Goal: Information Seeking & Learning: Learn about a topic

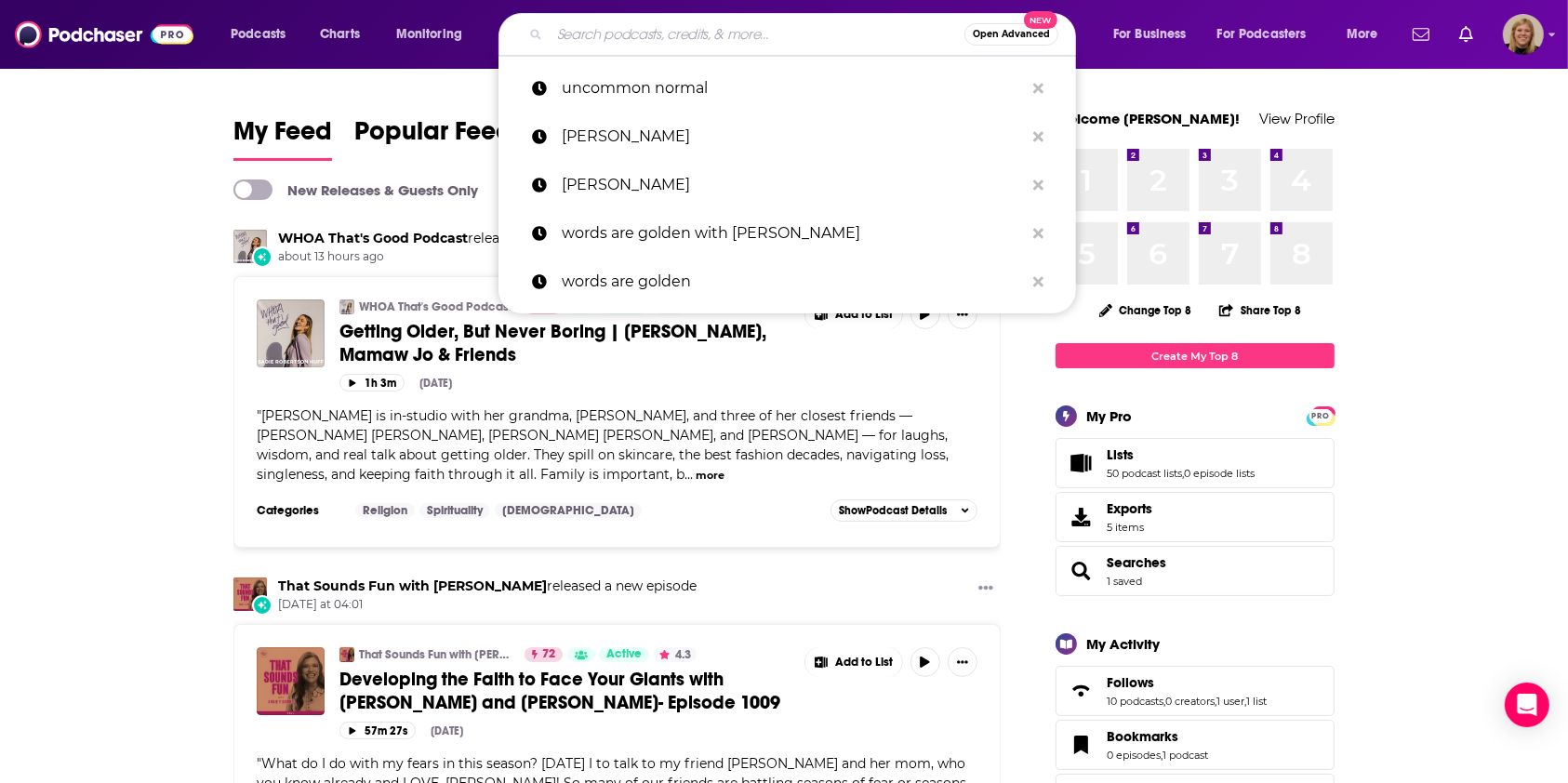
click at [647, 31] on input "Search podcasts, credits, & more..." at bounding box center [756, 34] width 415 height 29
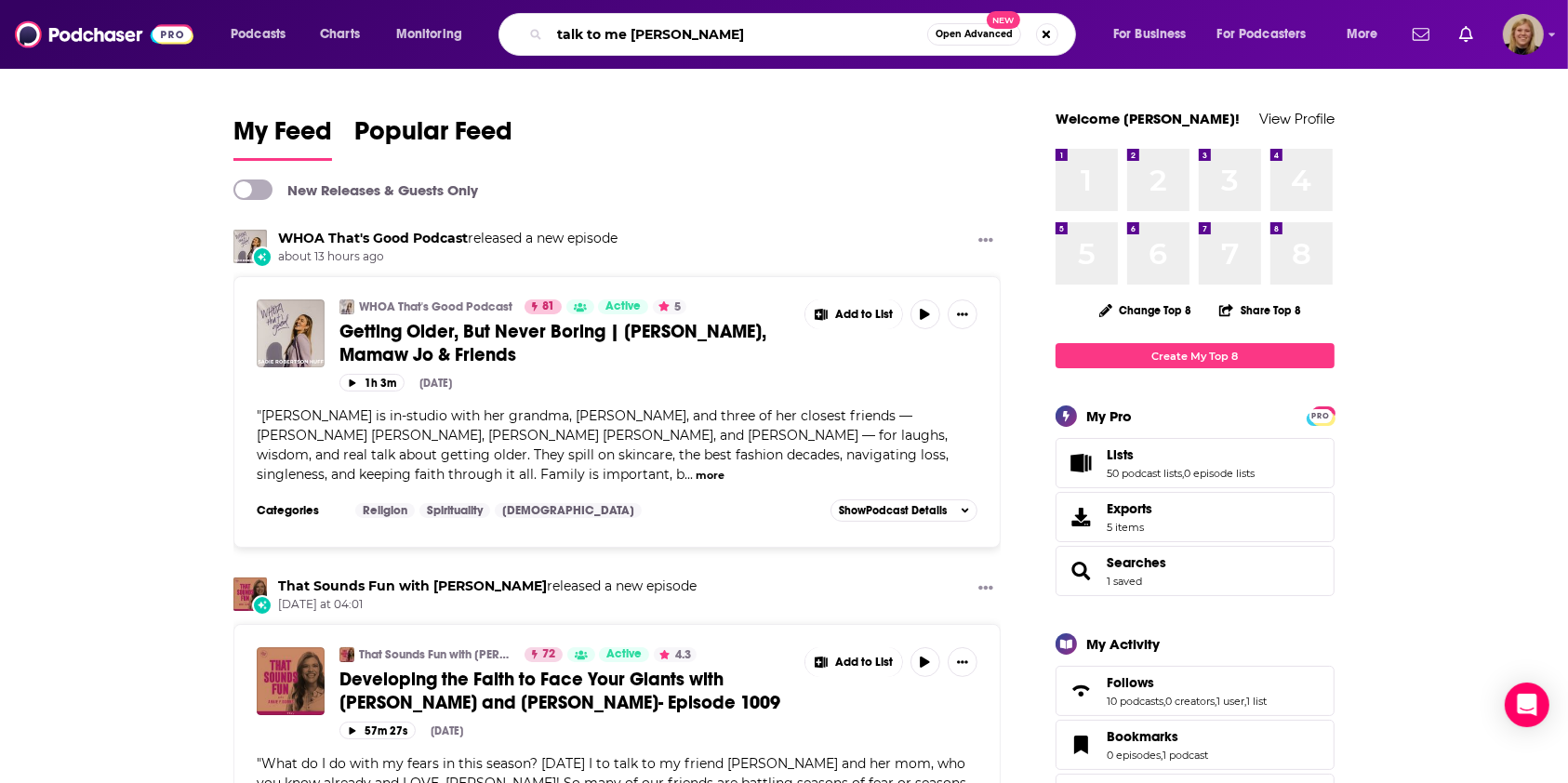
type input "talk to me [PERSON_NAME]"
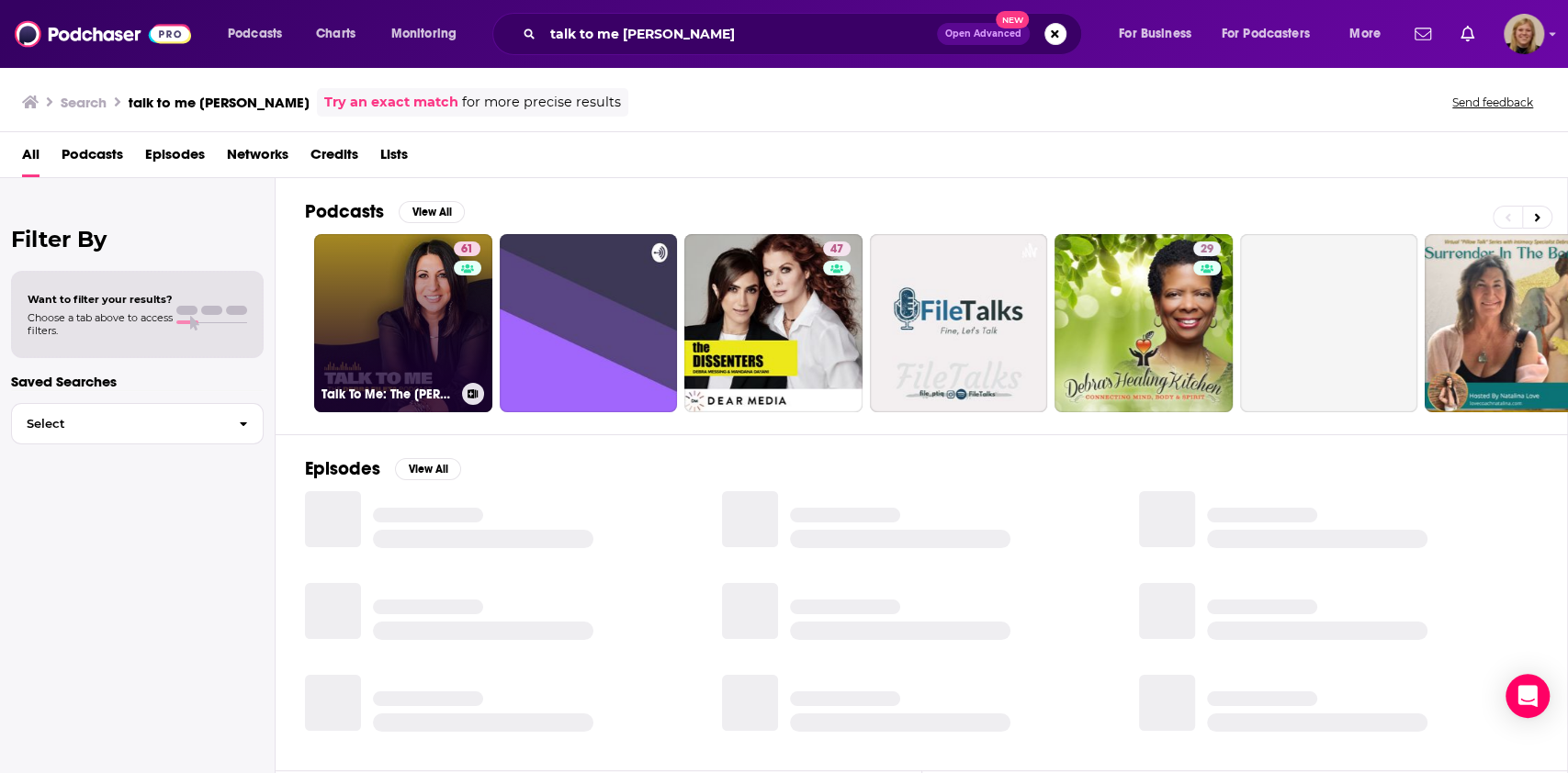
click at [405, 299] on link "61 Talk To Me: The [PERSON_NAME] Podcast" at bounding box center [403, 324] width 178 height 178
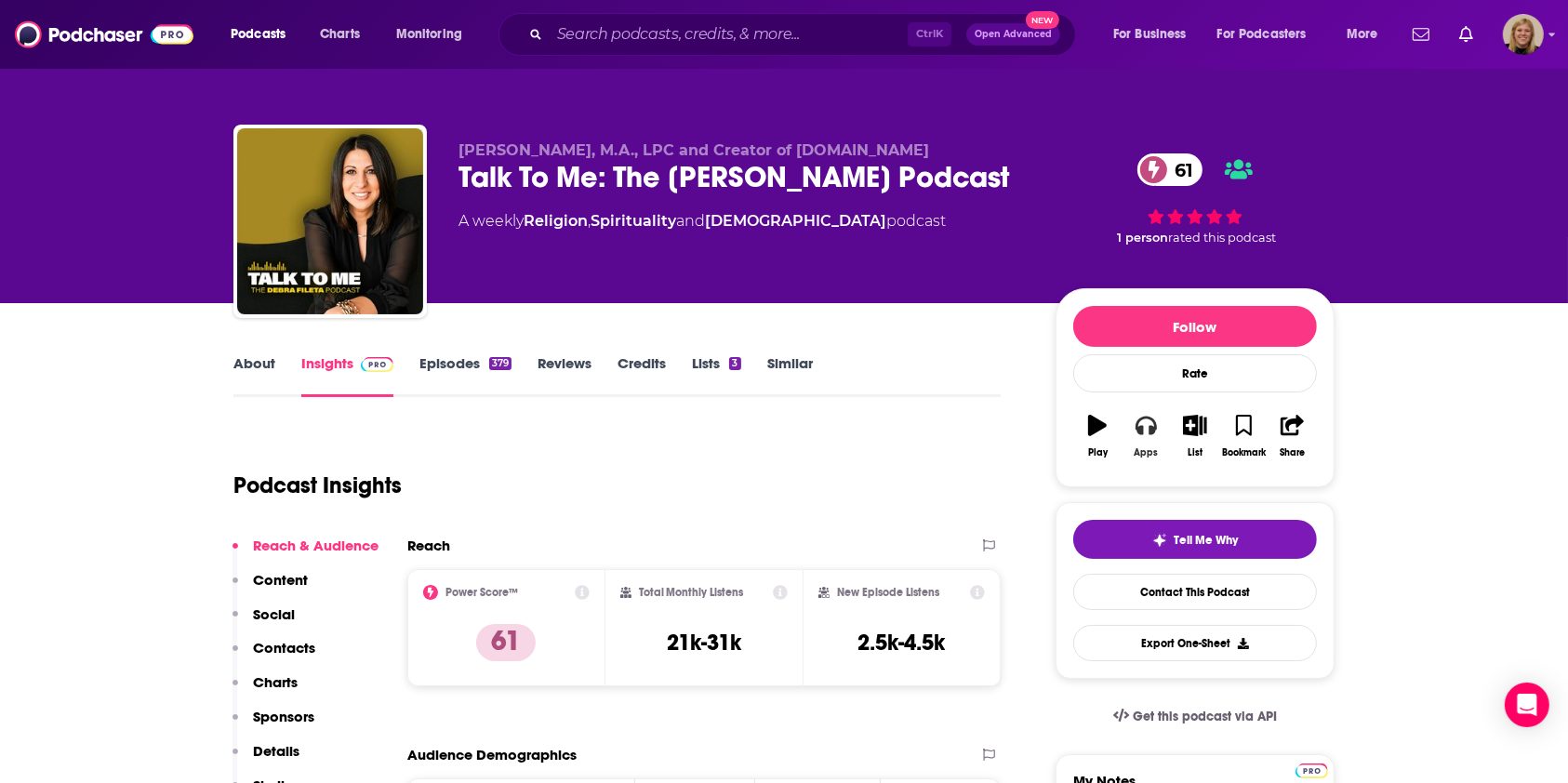
click at [1145, 429] on icon "button" at bounding box center [1145, 425] width 21 height 21
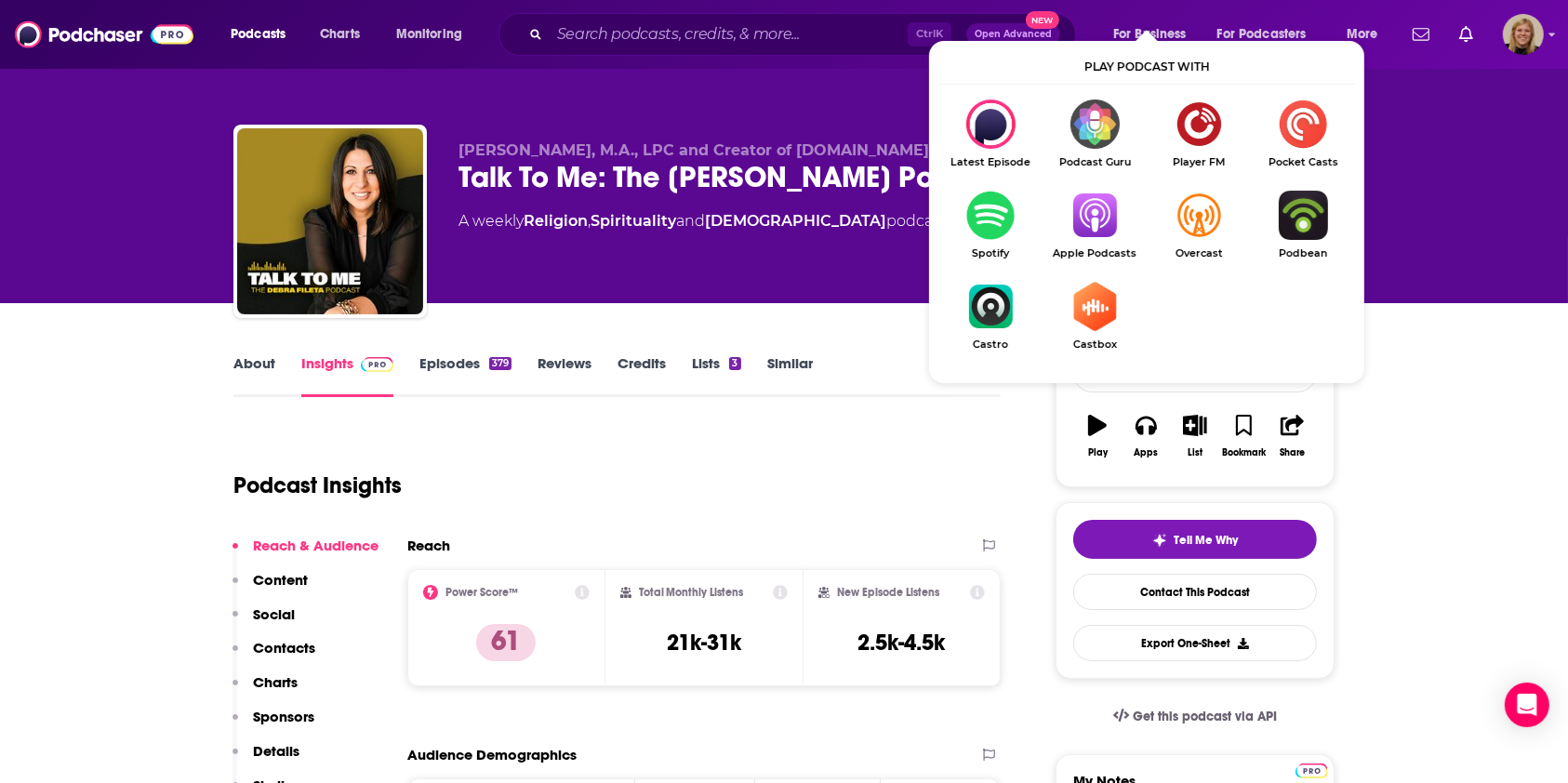
click at [1105, 234] on img "Show Listen On dropdown" at bounding box center [1094, 215] width 104 height 49
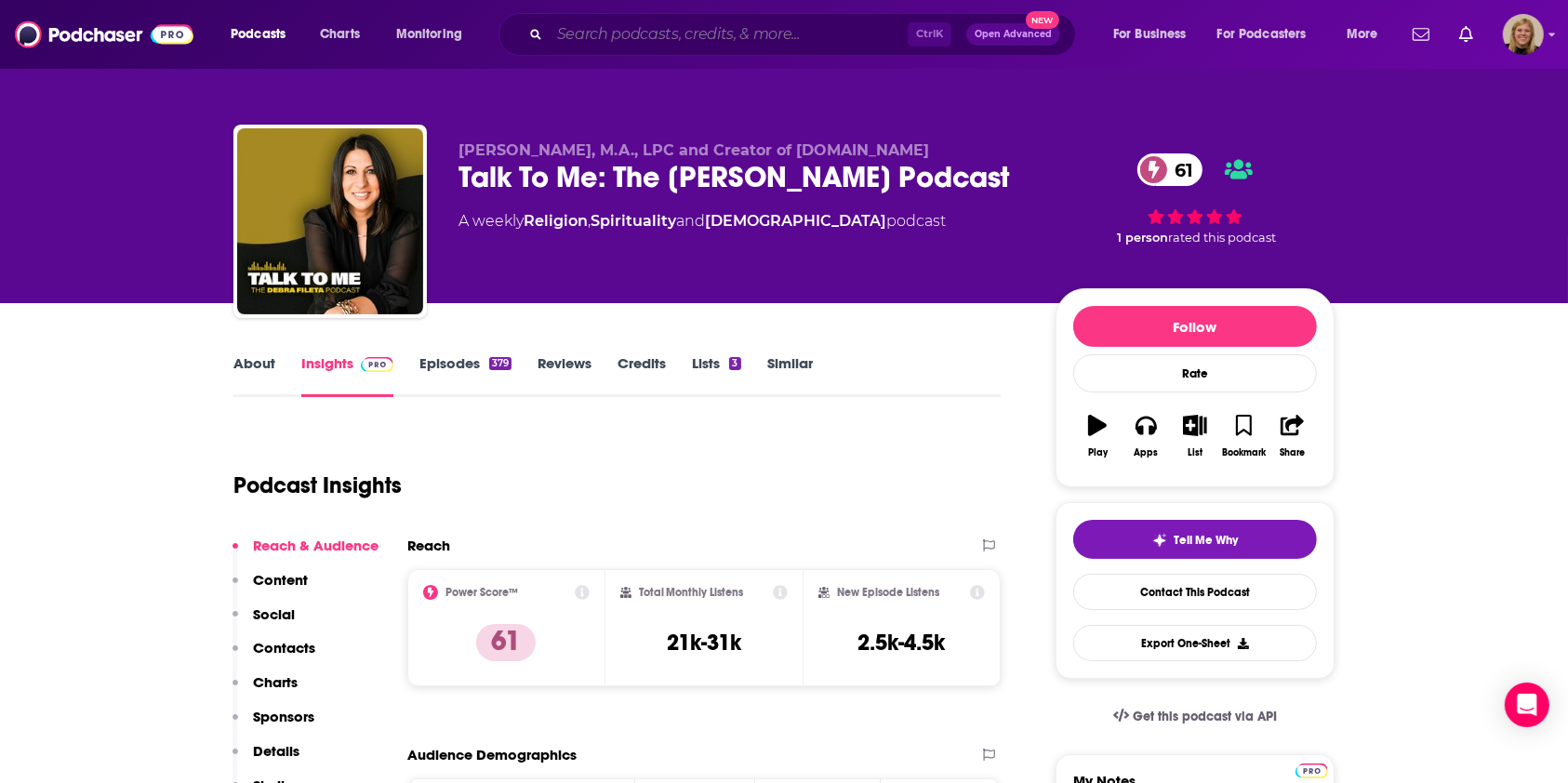
click at [740, 29] on input "Search podcasts, credits, & more..." at bounding box center [728, 34] width 358 height 29
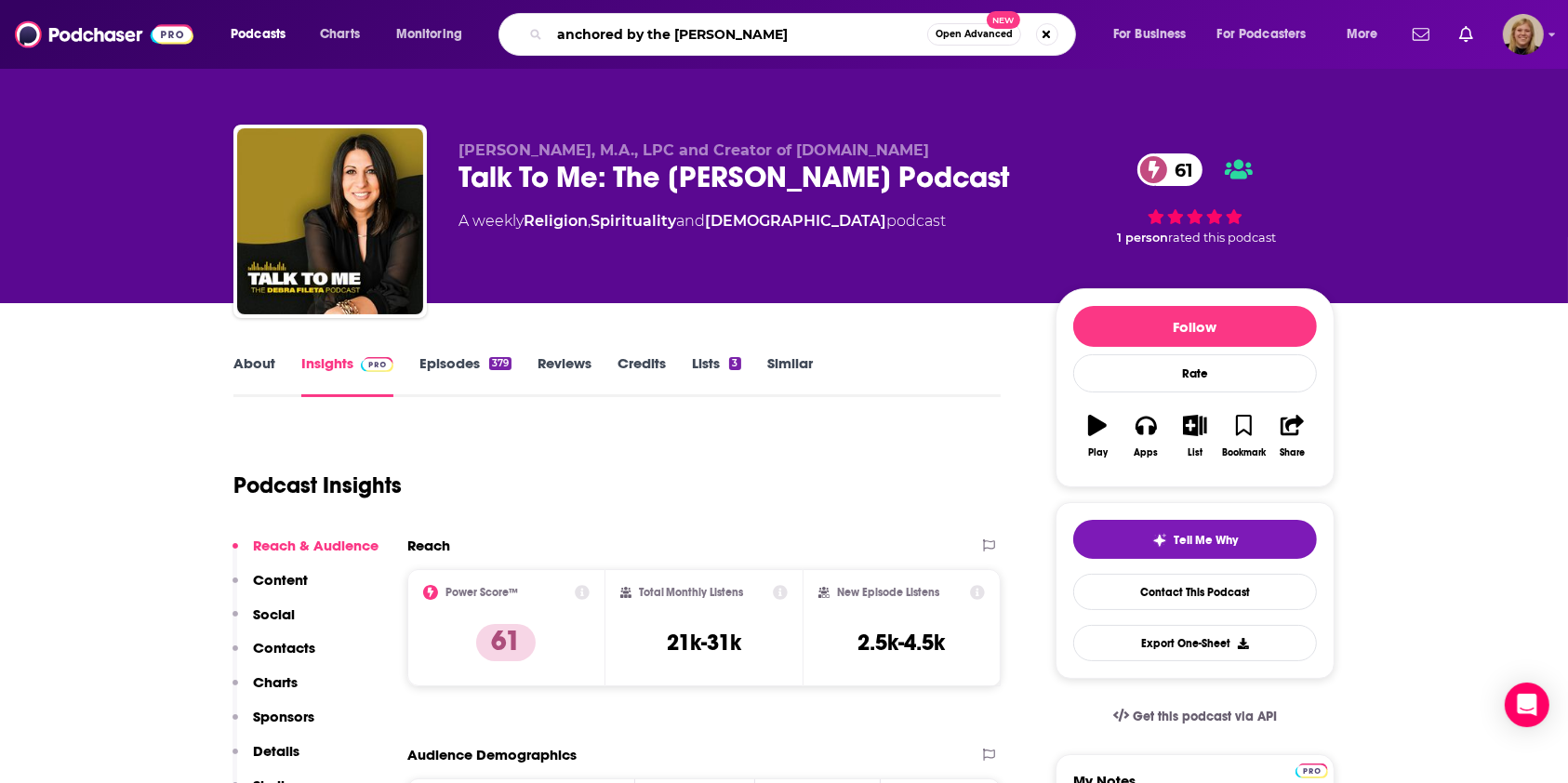
type input "anchored by the sword"
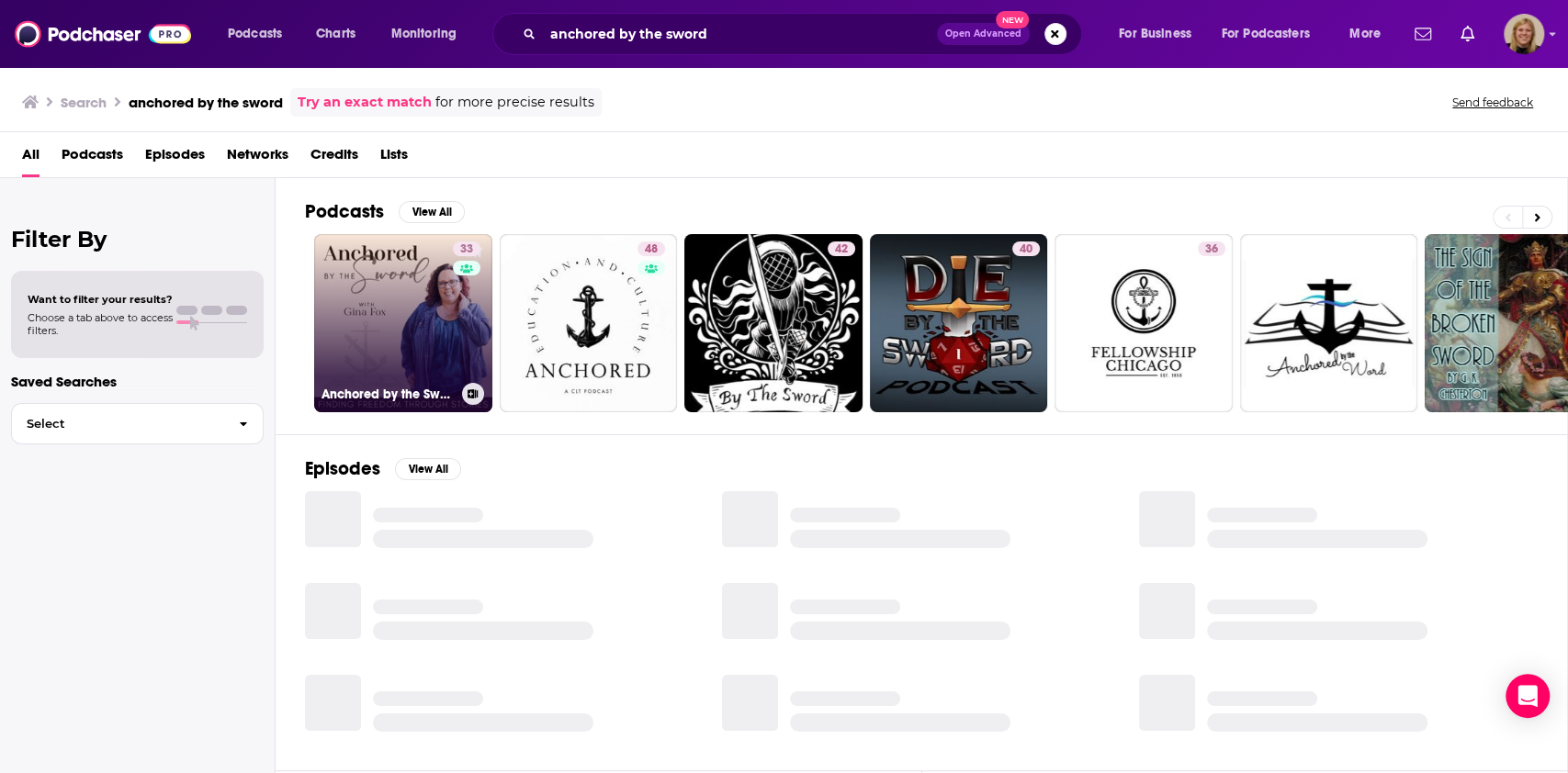
click at [418, 327] on link "33 Anchored by the Sword" at bounding box center [403, 324] width 178 height 178
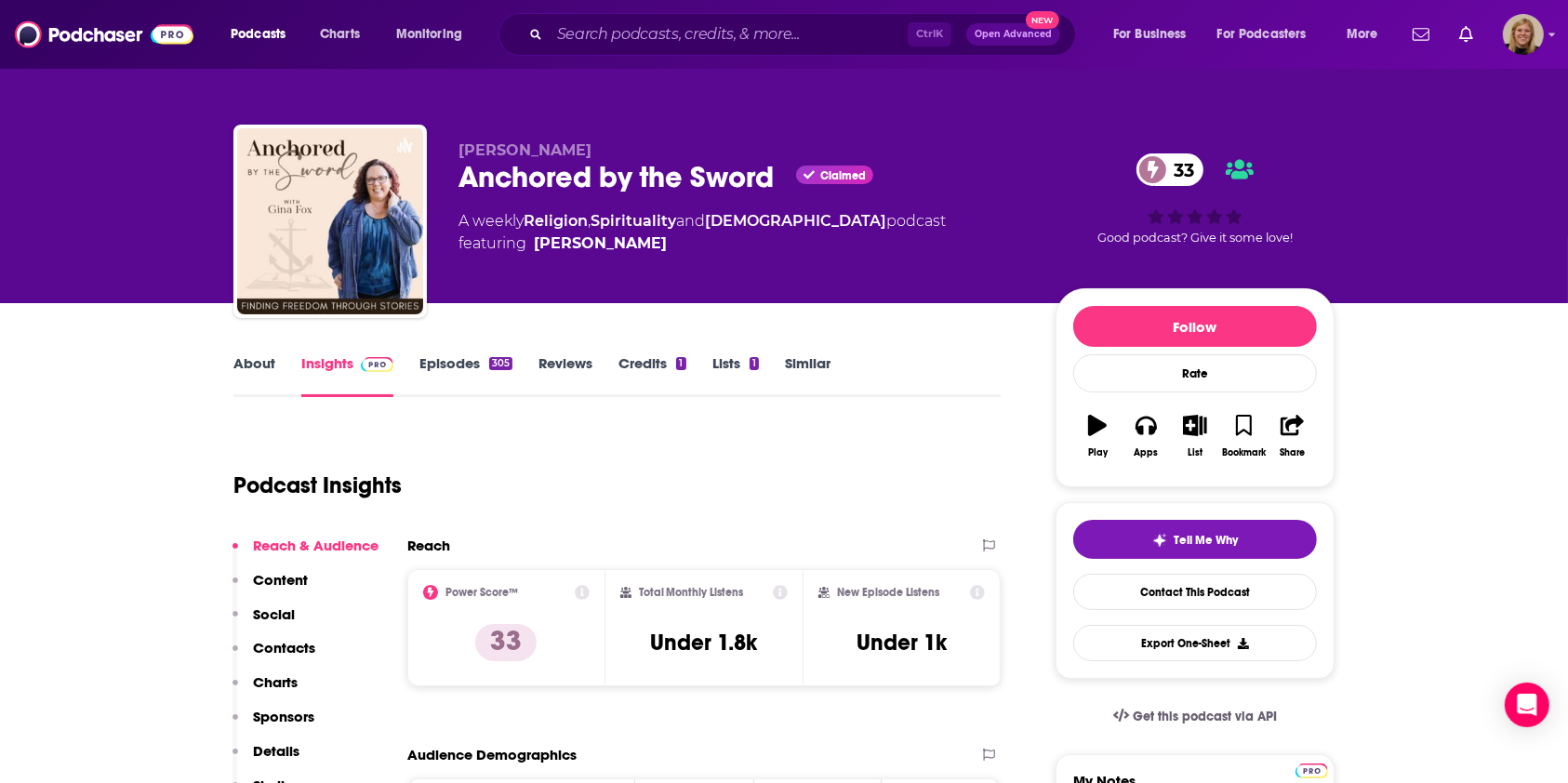
click at [255, 354] on link "About" at bounding box center [254, 376] width 42 height 43
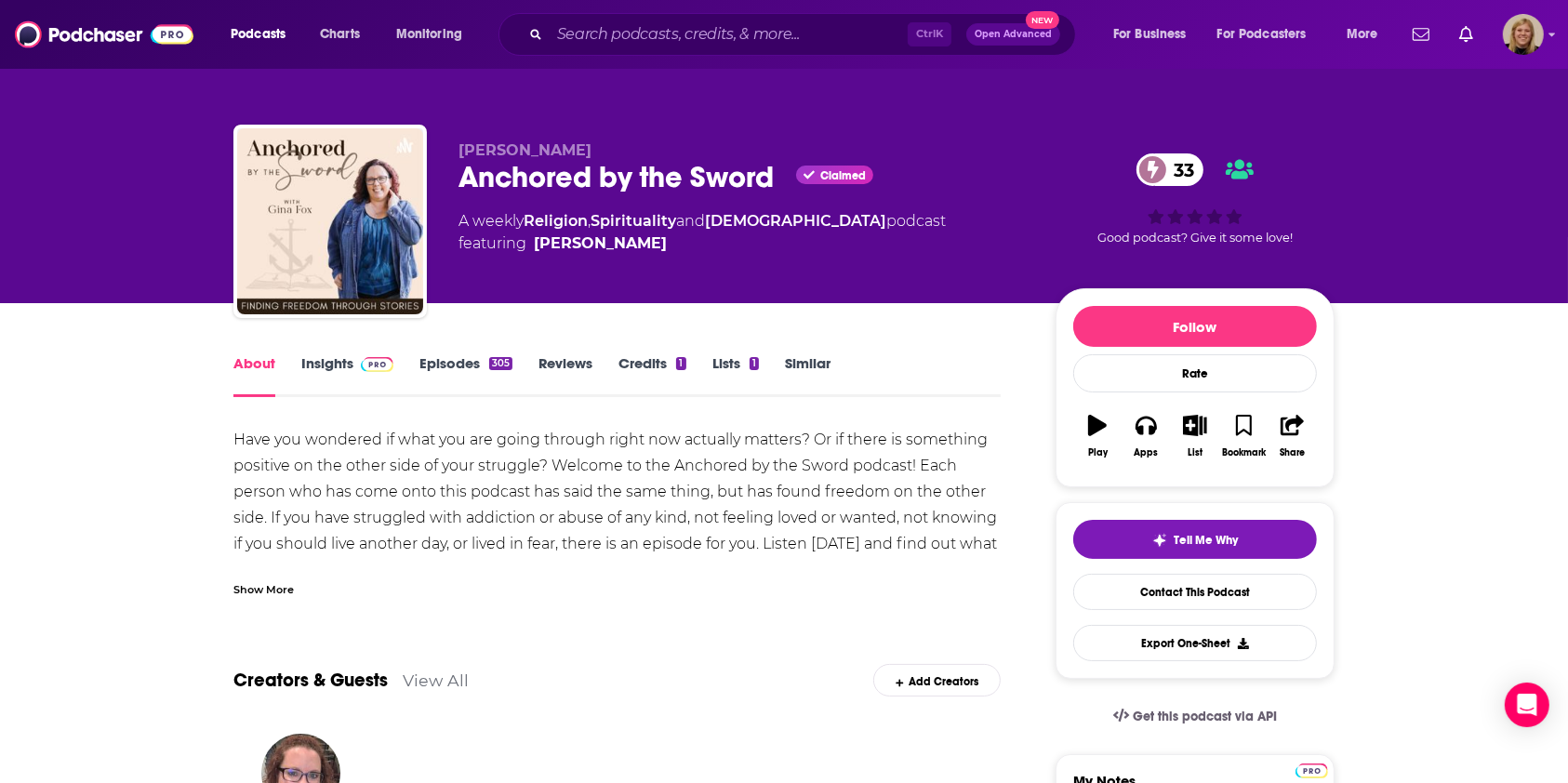
click at [245, 577] on div "Show More" at bounding box center [617, 582] width 767 height 31
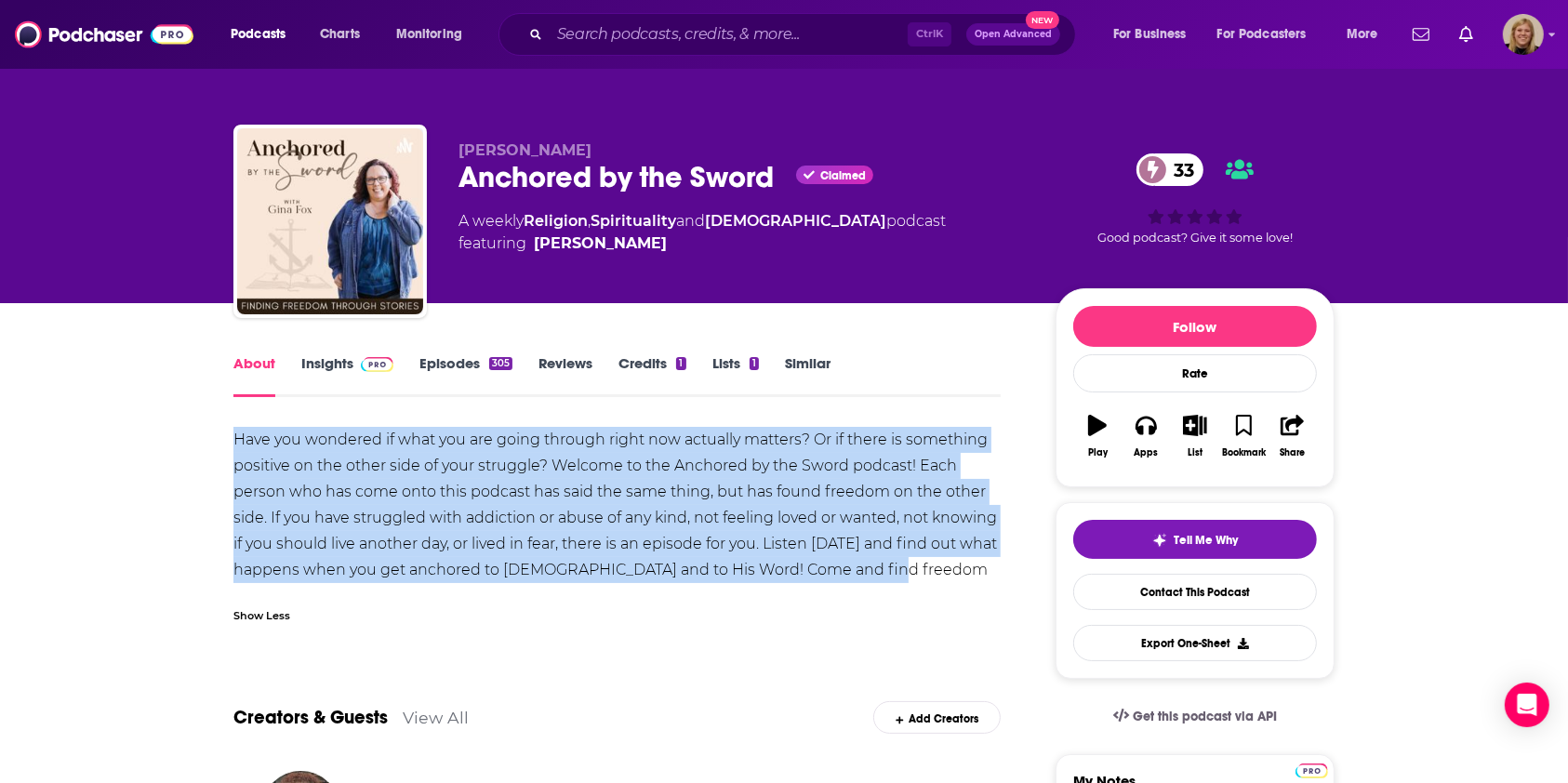
drag, startPoint x: 210, startPoint y: 431, endPoint x: 951, endPoint y: 562, distance: 752.5
copy div "Have you wondered if what you are going through right now actually matters? Or …"
click at [322, 365] on link "Insights" at bounding box center [347, 376] width 92 height 43
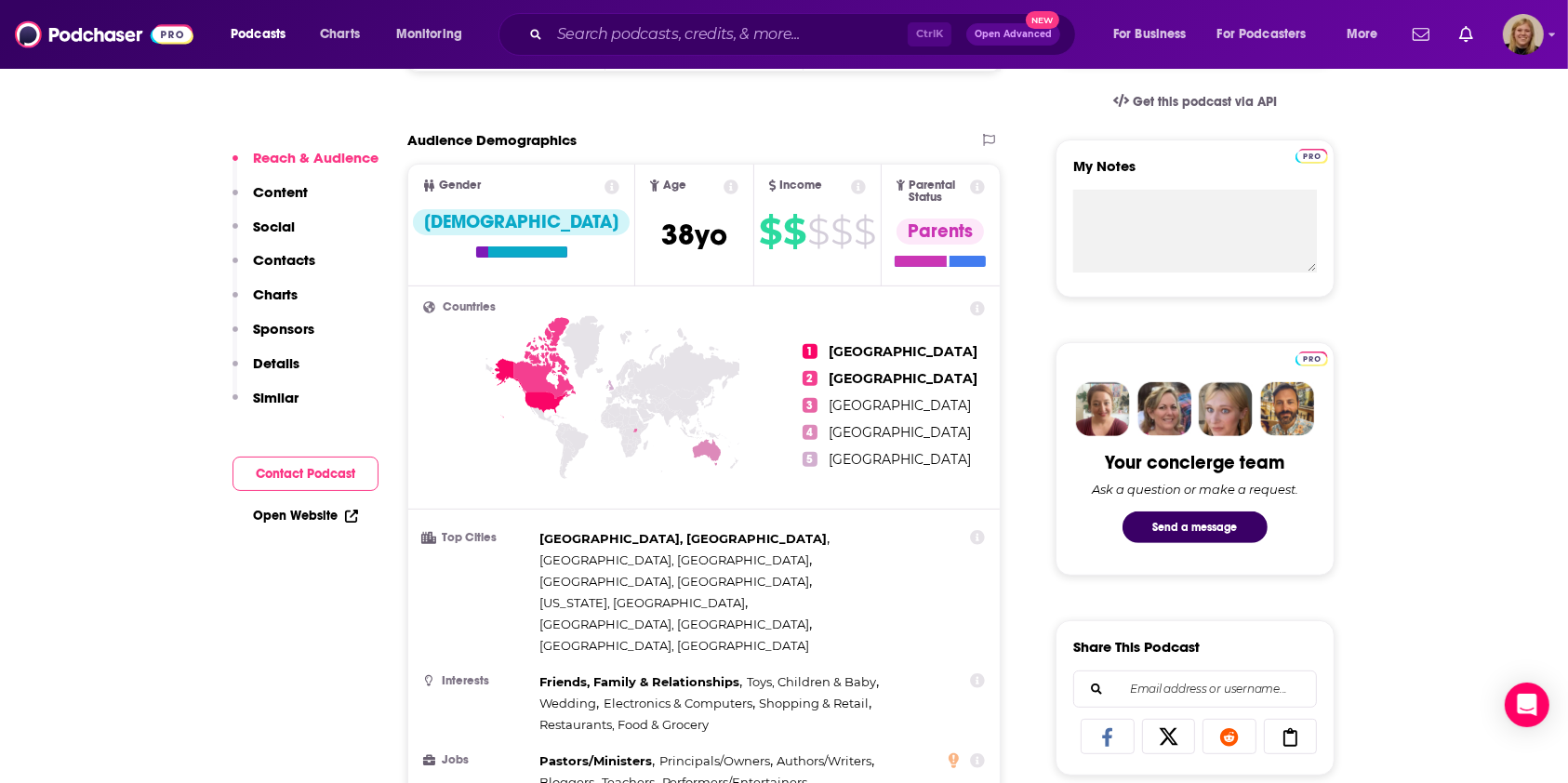
scroll to position [620, 0]
